Goal: Task Accomplishment & Management: Use online tool/utility

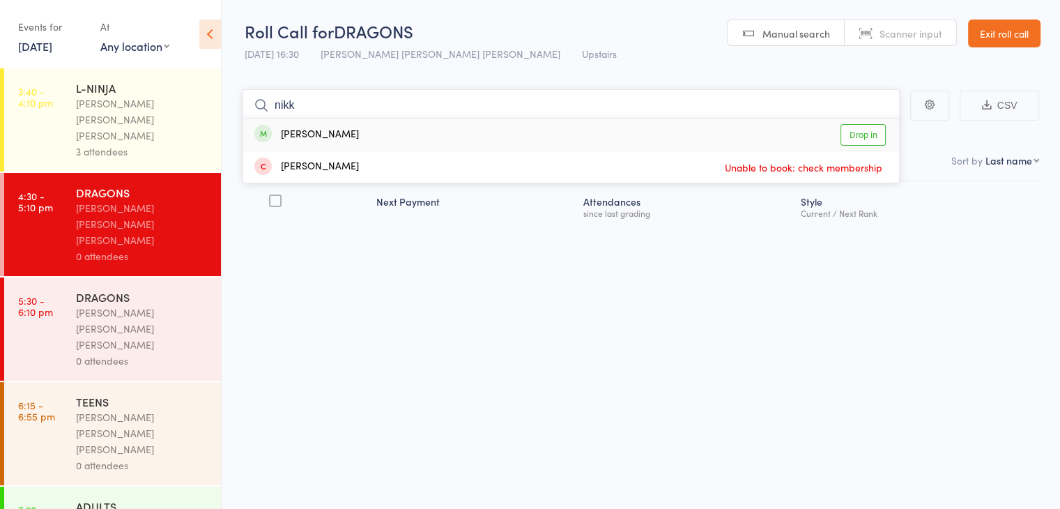
type input "nikk"
click at [455, 140] on div "[PERSON_NAME] Drop in" at bounding box center [571, 134] width 656 height 32
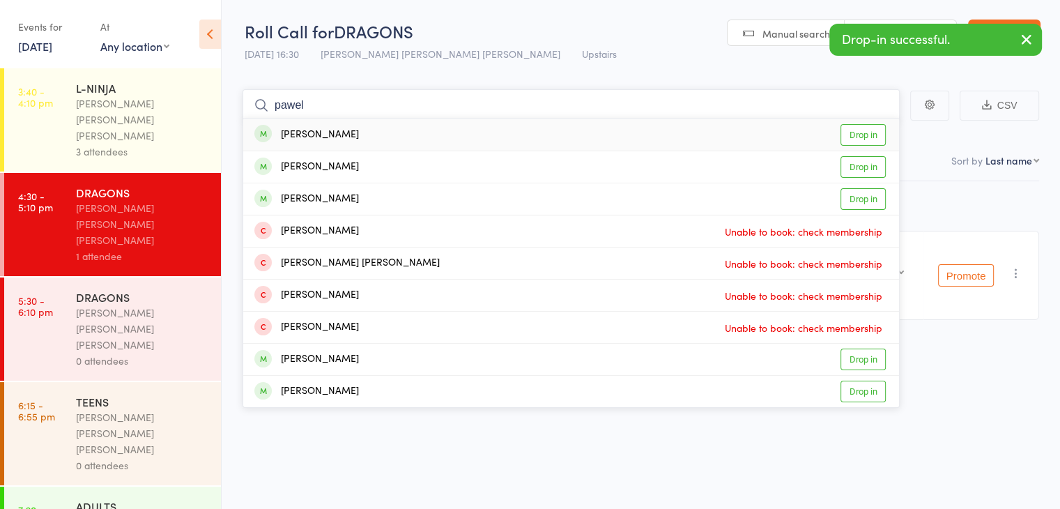
type input "pawel"
click at [454, 138] on div "[PERSON_NAME] Drop in" at bounding box center [571, 134] width 656 height 32
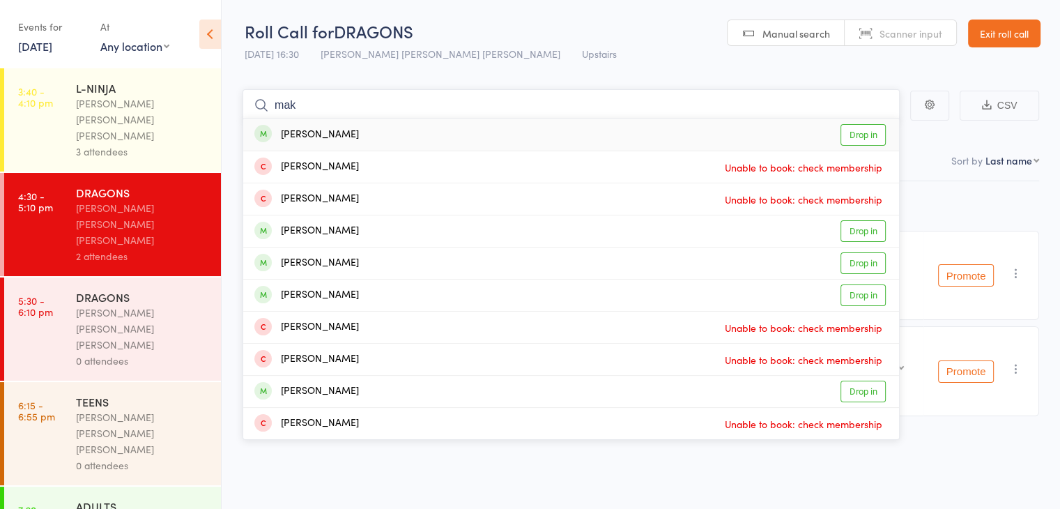
type input "mak"
click at [690, 129] on div "[PERSON_NAME] Mak Drop in" at bounding box center [571, 134] width 656 height 32
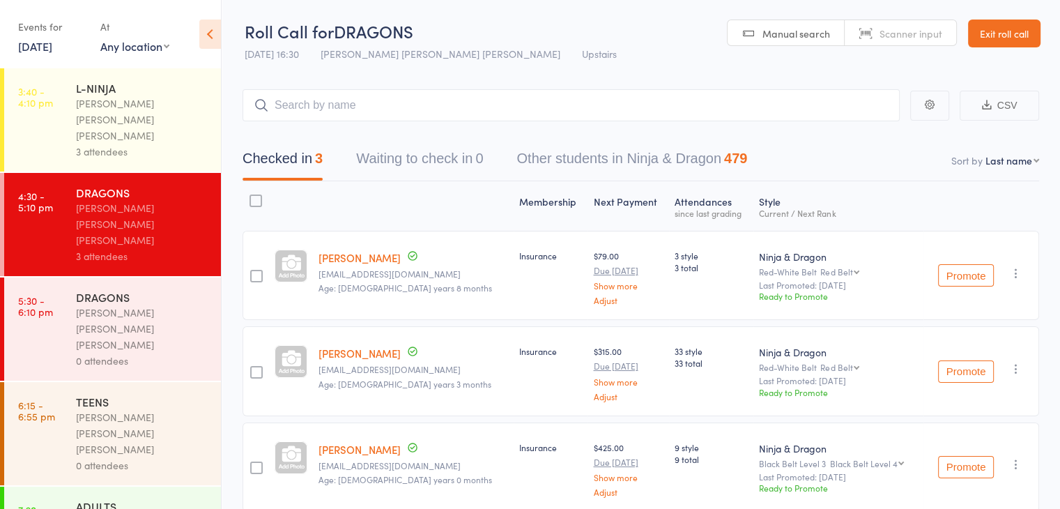
click at [95, 305] on div "[PERSON_NAME] [PERSON_NAME] [PERSON_NAME]" at bounding box center [142, 329] width 133 height 48
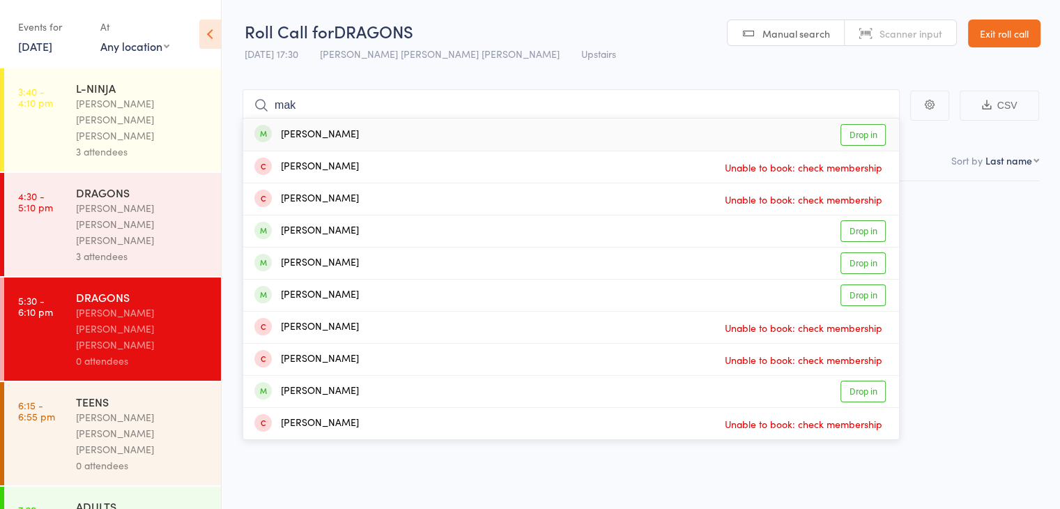
type input "mak"
click at [521, 143] on div "[PERSON_NAME] Mak Drop in" at bounding box center [571, 134] width 656 height 32
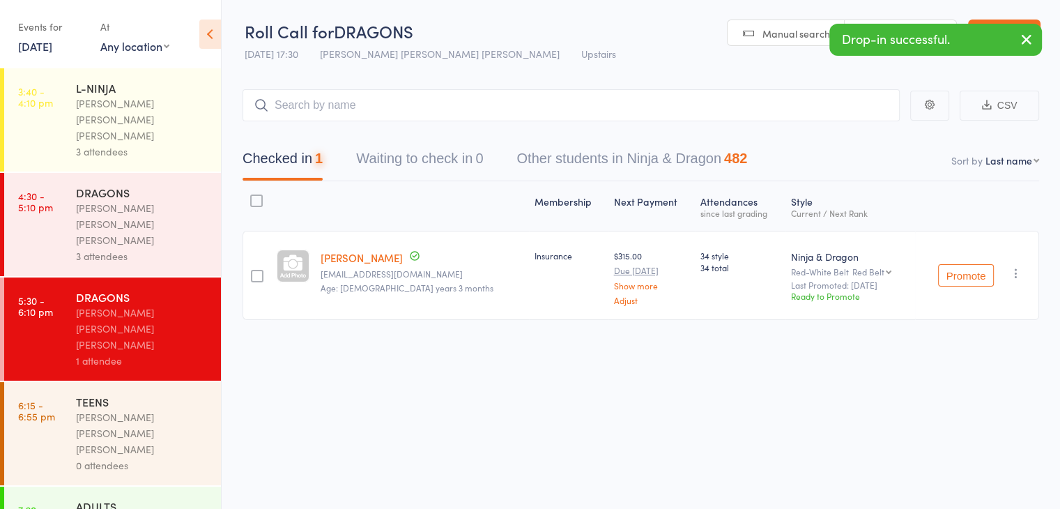
click at [157, 185] on div "DRAGONS" at bounding box center [142, 192] width 133 height 15
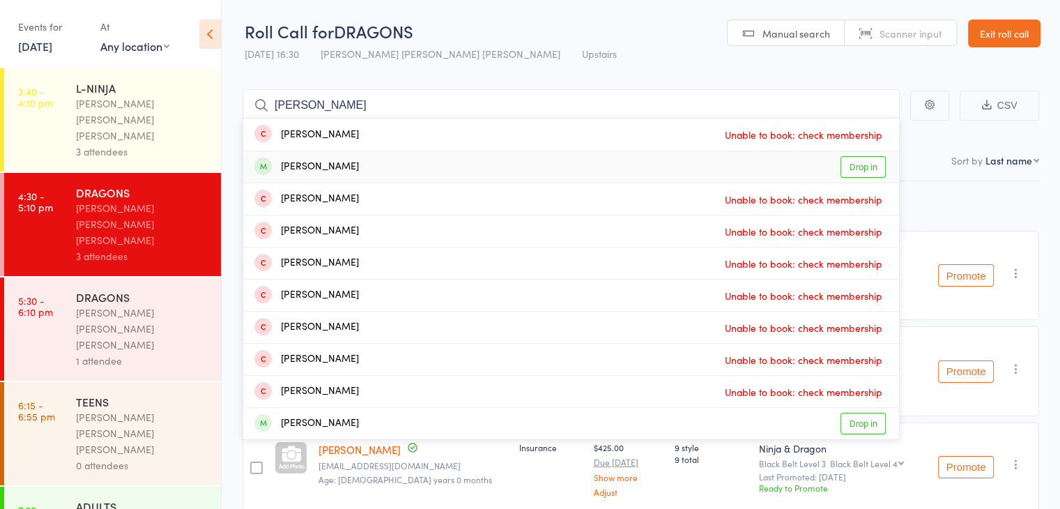
type input "[PERSON_NAME]"
click at [314, 162] on div "[PERSON_NAME]" at bounding box center [306, 167] width 105 height 16
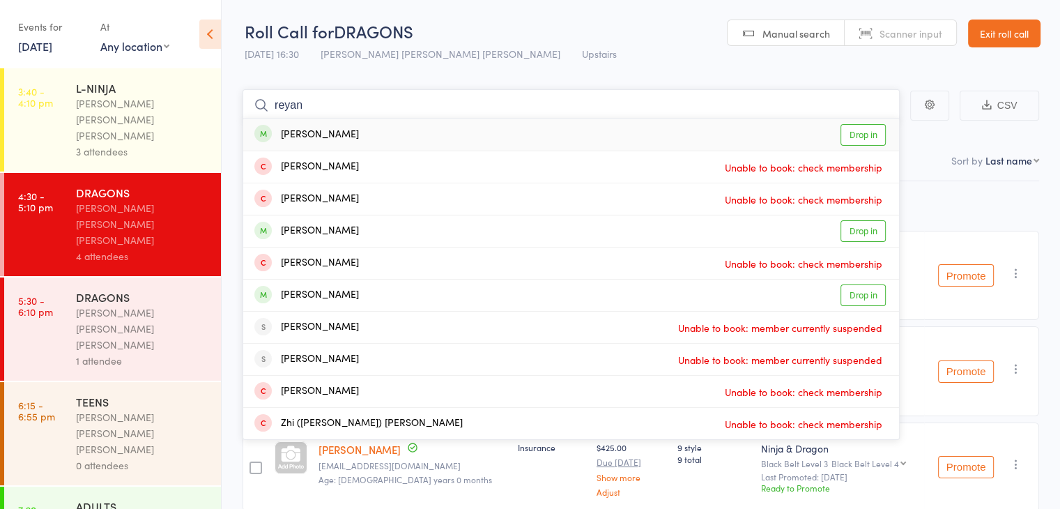
type input "reyan"
click at [351, 134] on div "[PERSON_NAME]" at bounding box center [306, 135] width 105 height 16
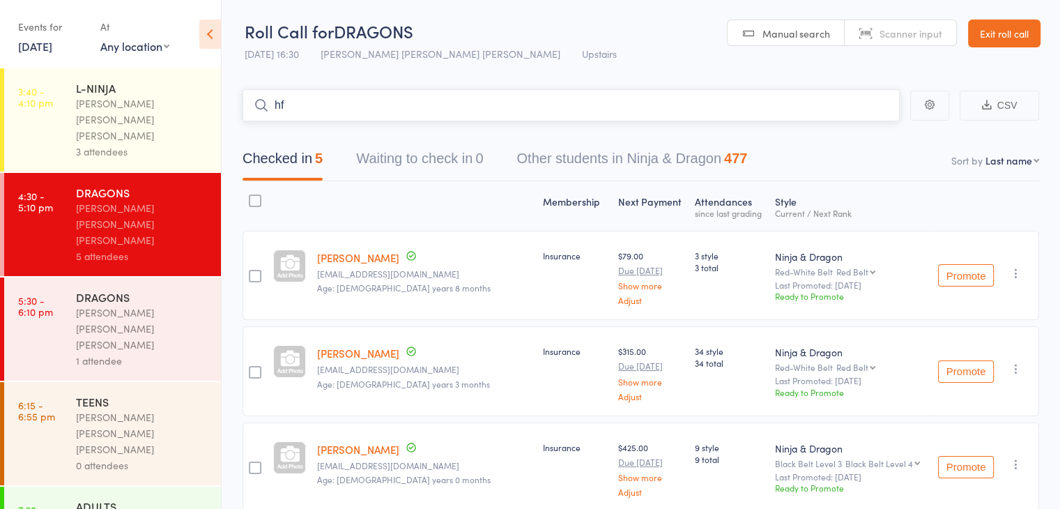
type input "h"
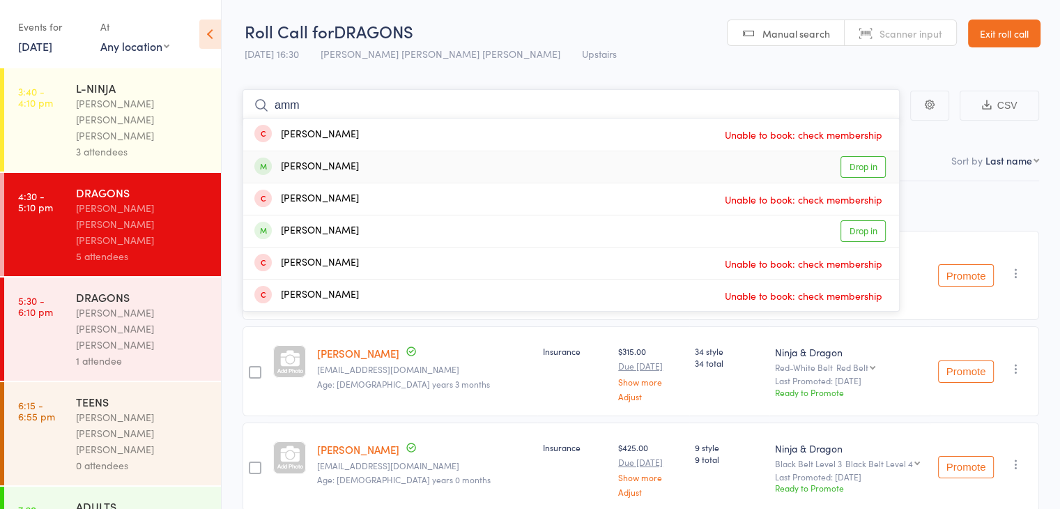
type input "amm"
click at [379, 162] on div "[PERSON_NAME] Drop in" at bounding box center [571, 166] width 656 height 31
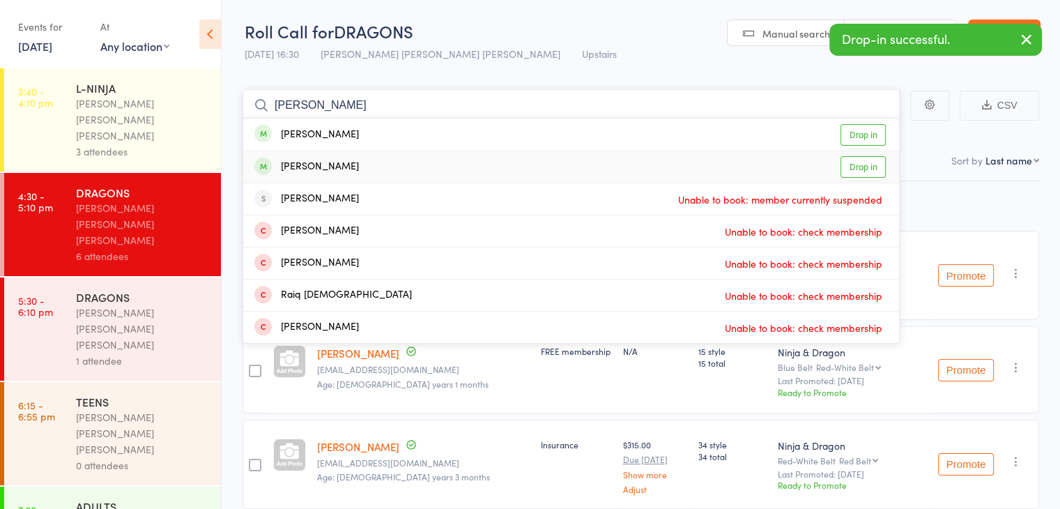
type input "[PERSON_NAME]"
click at [855, 169] on link "Drop in" at bounding box center [862, 167] width 45 height 22
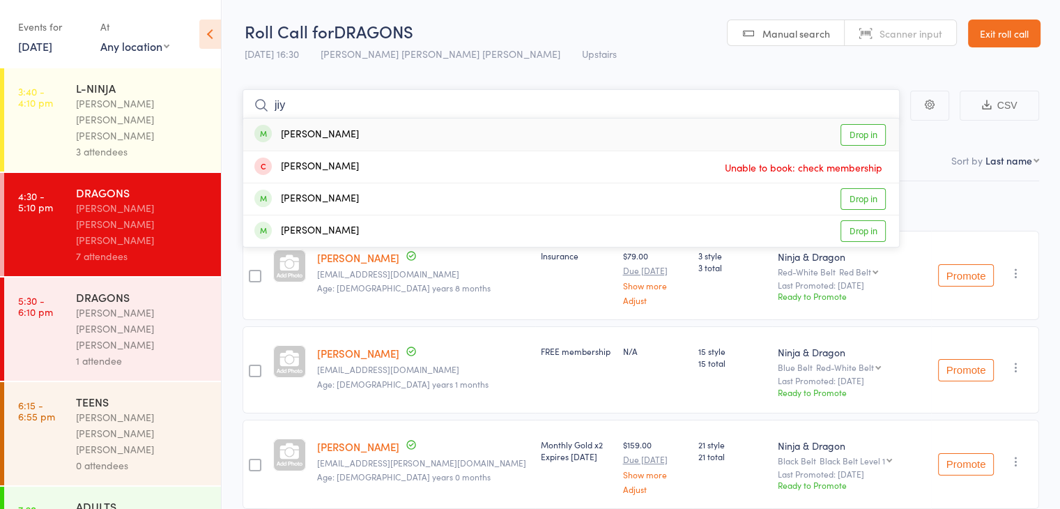
type input "jiy"
click at [857, 143] on link "Drop in" at bounding box center [862, 135] width 45 height 22
